Goal: Contribute content

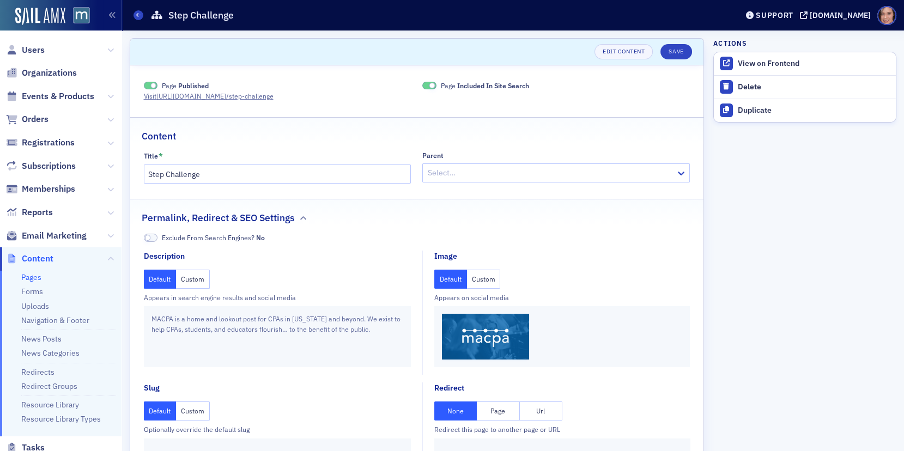
click at [489, 280] on button "Custom" at bounding box center [484, 279] width 34 height 19
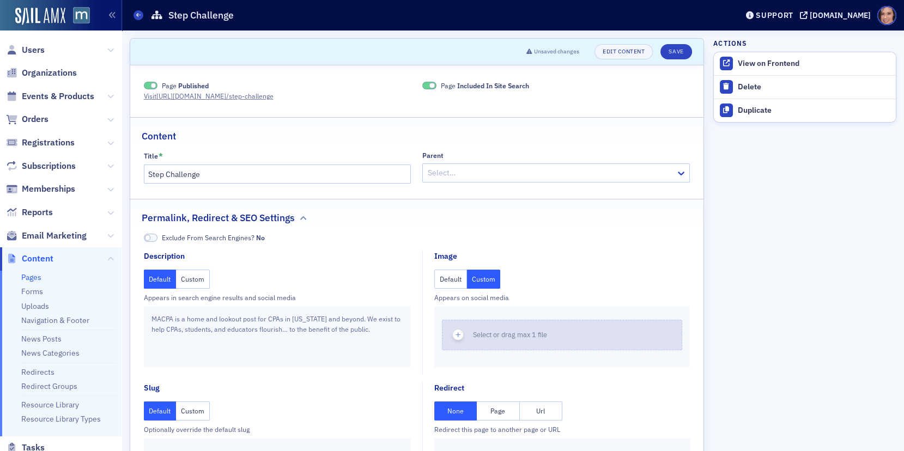
click at [509, 330] on div "Select or drag max 1 file" at bounding box center [514, 335] width 82 height 10
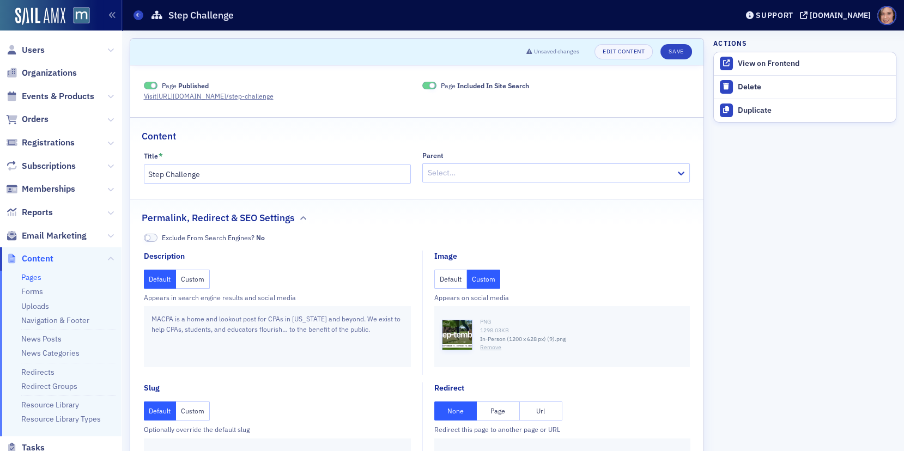
click at [490, 349] on button "Remove" at bounding box center [490, 347] width 21 height 9
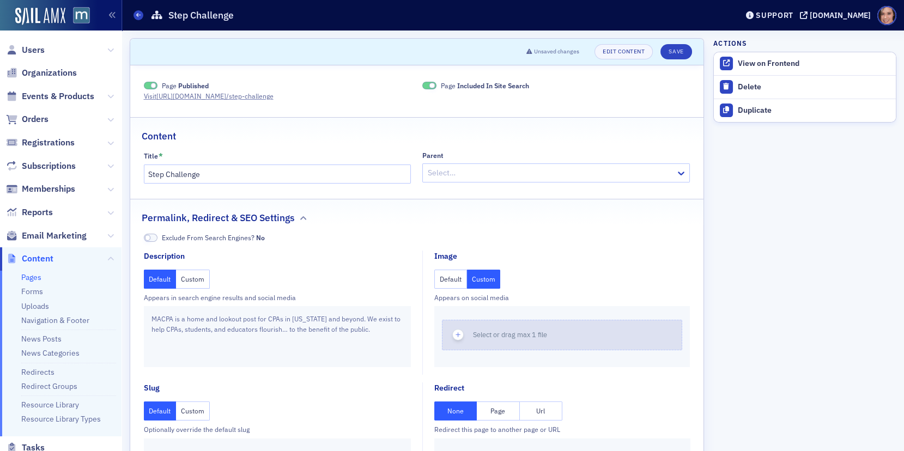
click at [506, 331] on span "Select or drag max 1 file" at bounding box center [510, 334] width 74 height 9
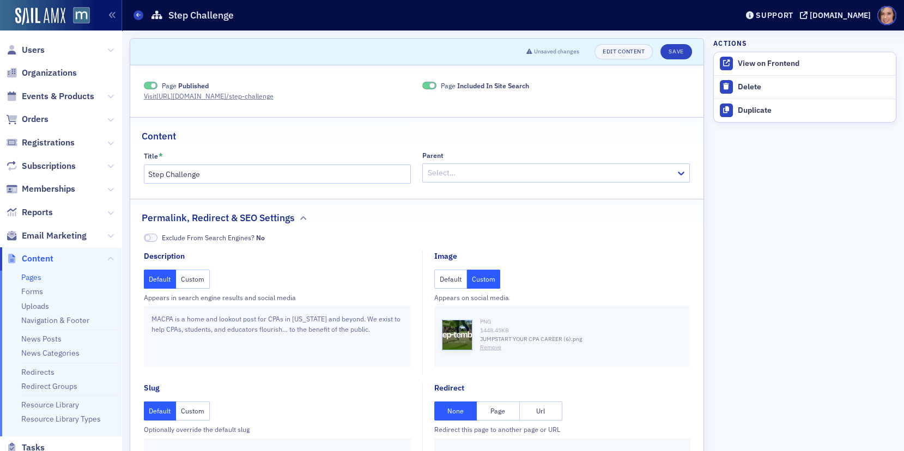
click at [191, 279] on button "Custom" at bounding box center [193, 279] width 34 height 19
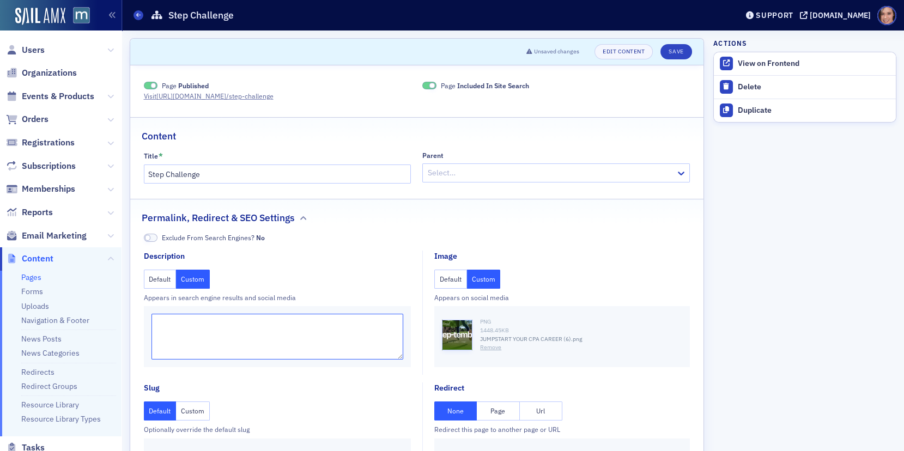
drag, startPoint x: 193, startPoint y: 305, endPoint x: 196, endPoint y: 324, distance: 19.3
click at [196, 324] on textarea at bounding box center [277, 337] width 252 height 46
paste textarea "Step up & take the challenge with MACPA! We’re excited to launch the first-ever…"
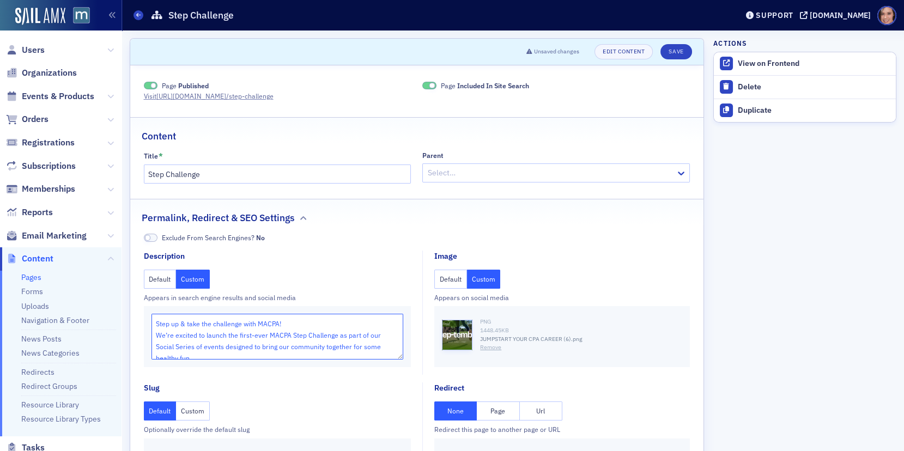
click at [156, 334] on textarea "Step up & take the challenge with MACPA! We’re excited to launch the first-ever…" at bounding box center [277, 337] width 252 height 46
type textarea "Step up & take the challenge with MACPA! We’re excited to launch the first-ever…"
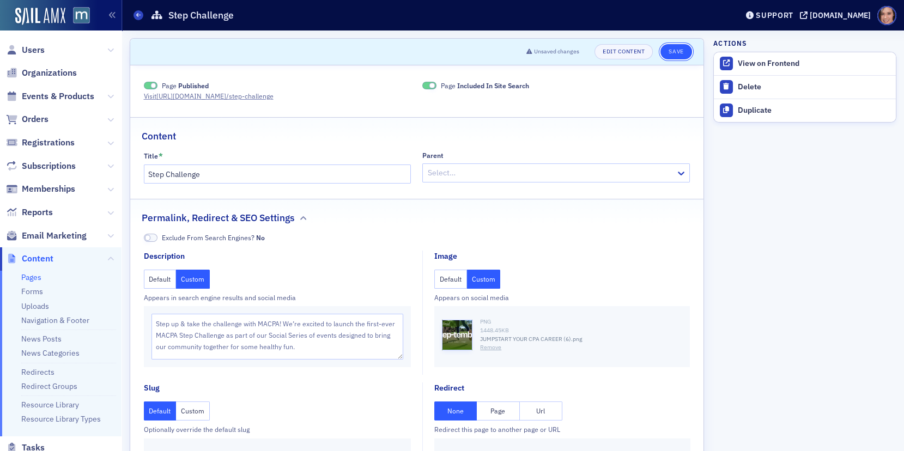
click at [673, 53] on button "Save" at bounding box center [675, 51] width 31 height 15
